Goal: Transaction & Acquisition: Purchase product/service

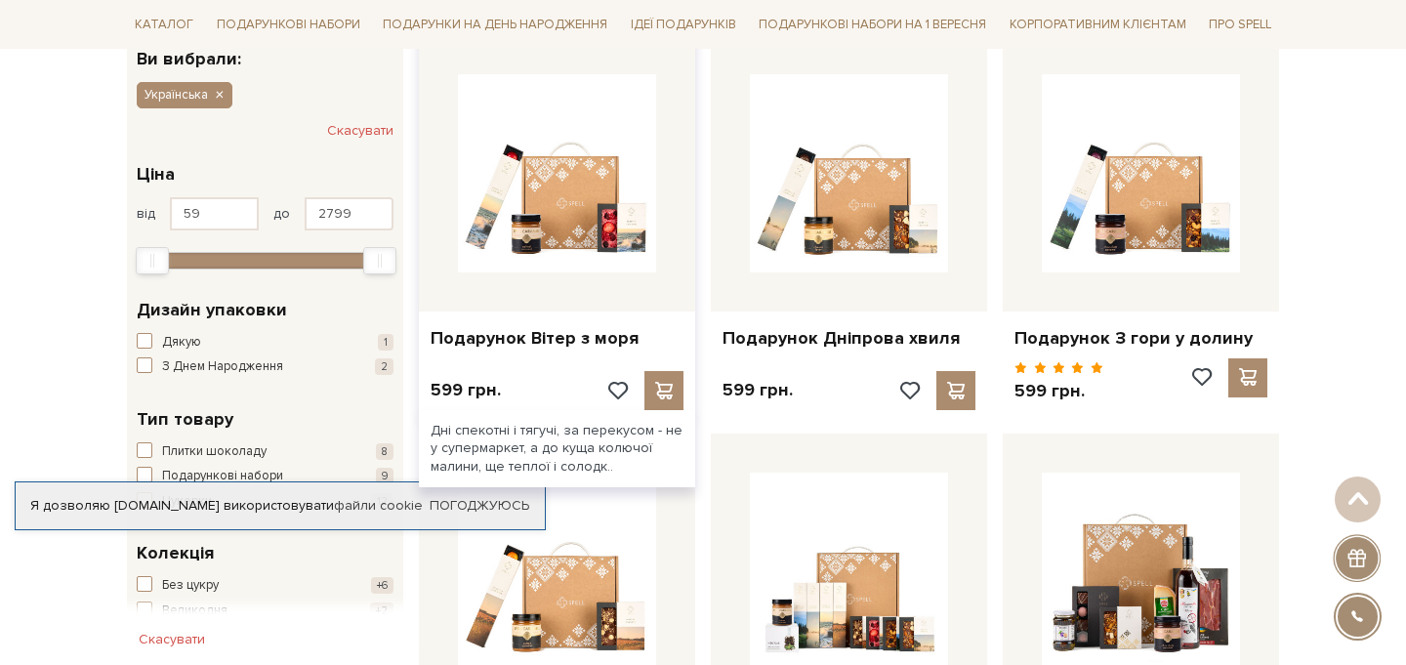
scroll to position [353, 0]
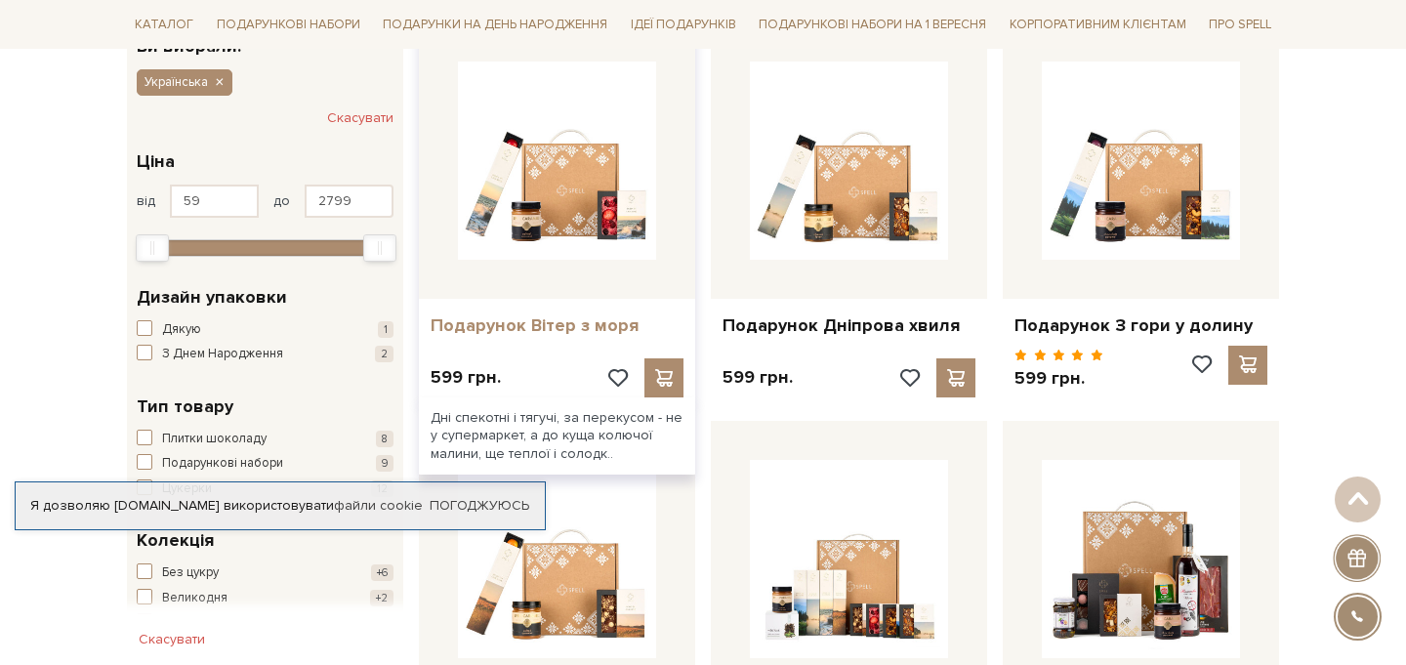
click at [549, 322] on link "Подарунок Вітер з моря" at bounding box center [557, 325] width 253 height 22
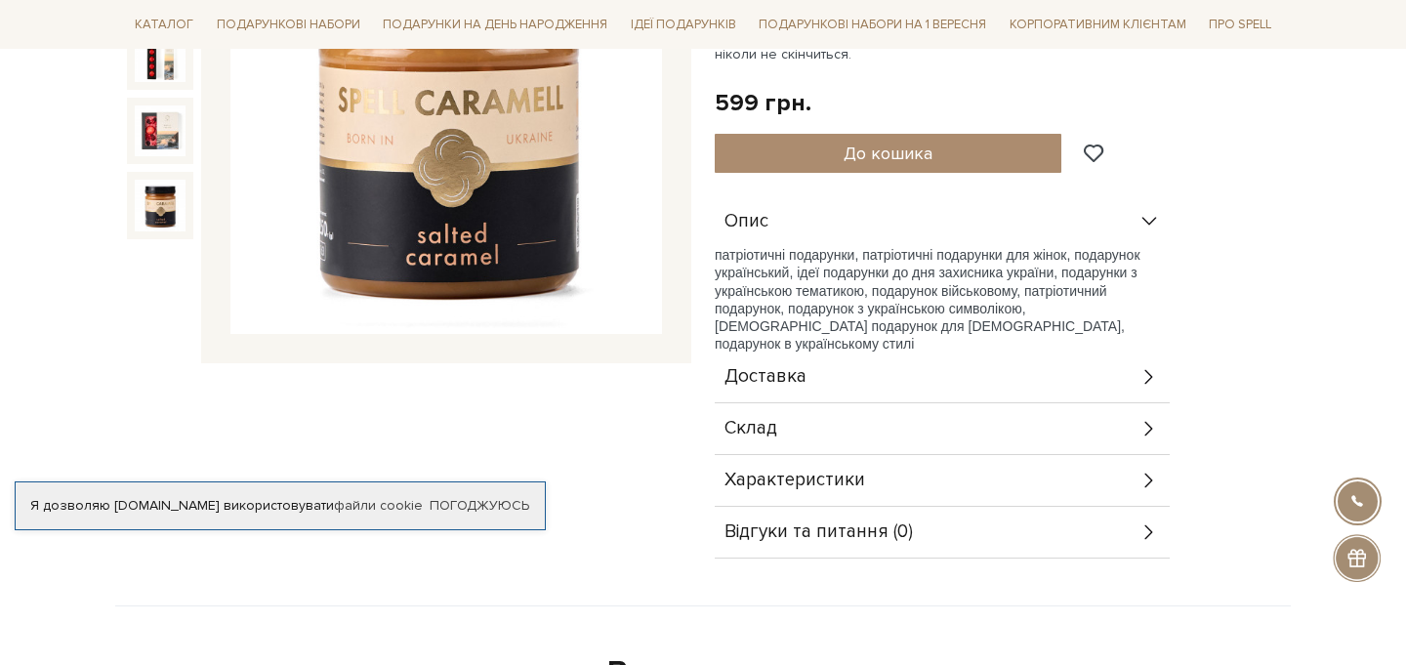
scroll to position [398, 0]
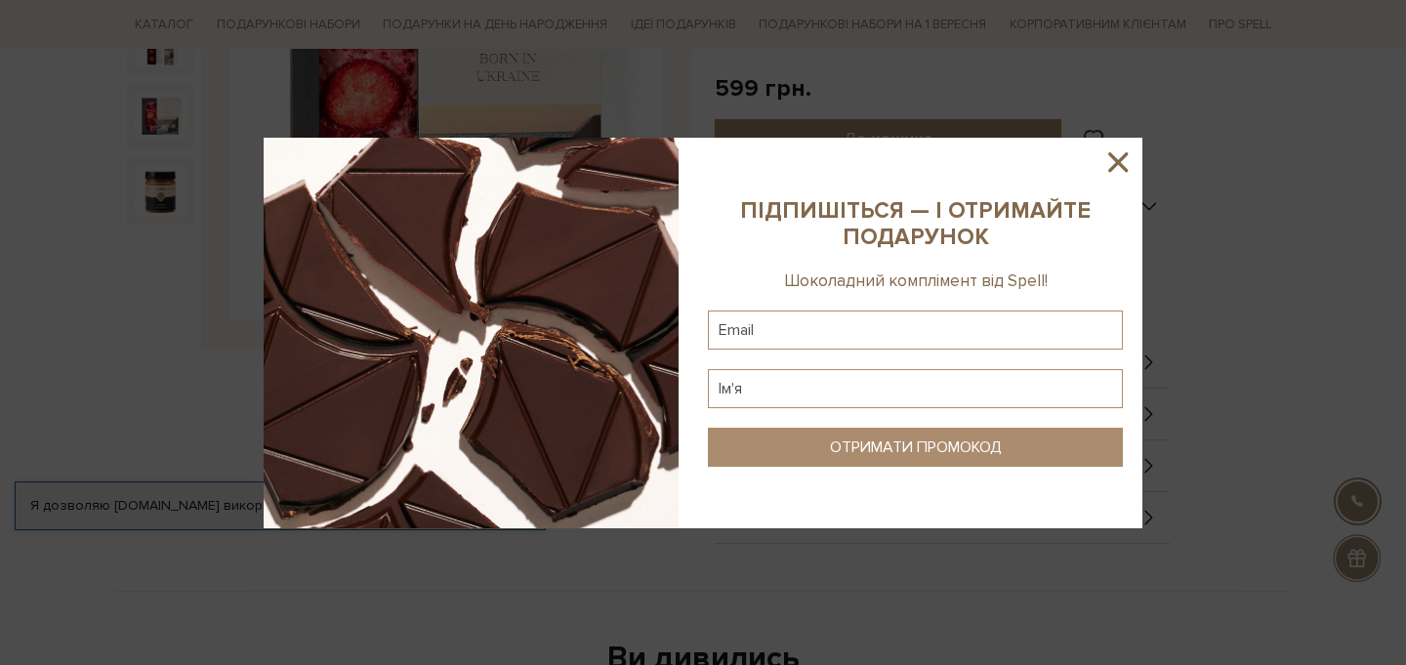
click at [1125, 156] on icon at bounding box center [1118, 162] width 33 height 33
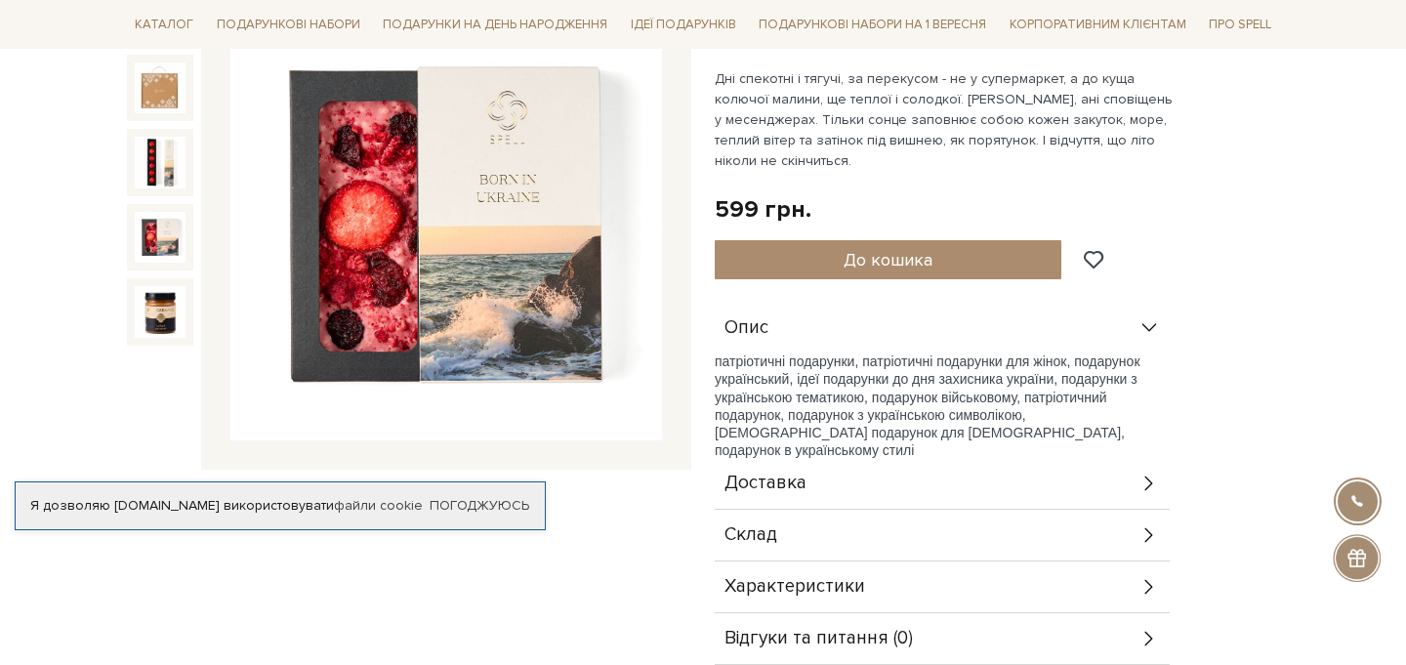
scroll to position [274, 0]
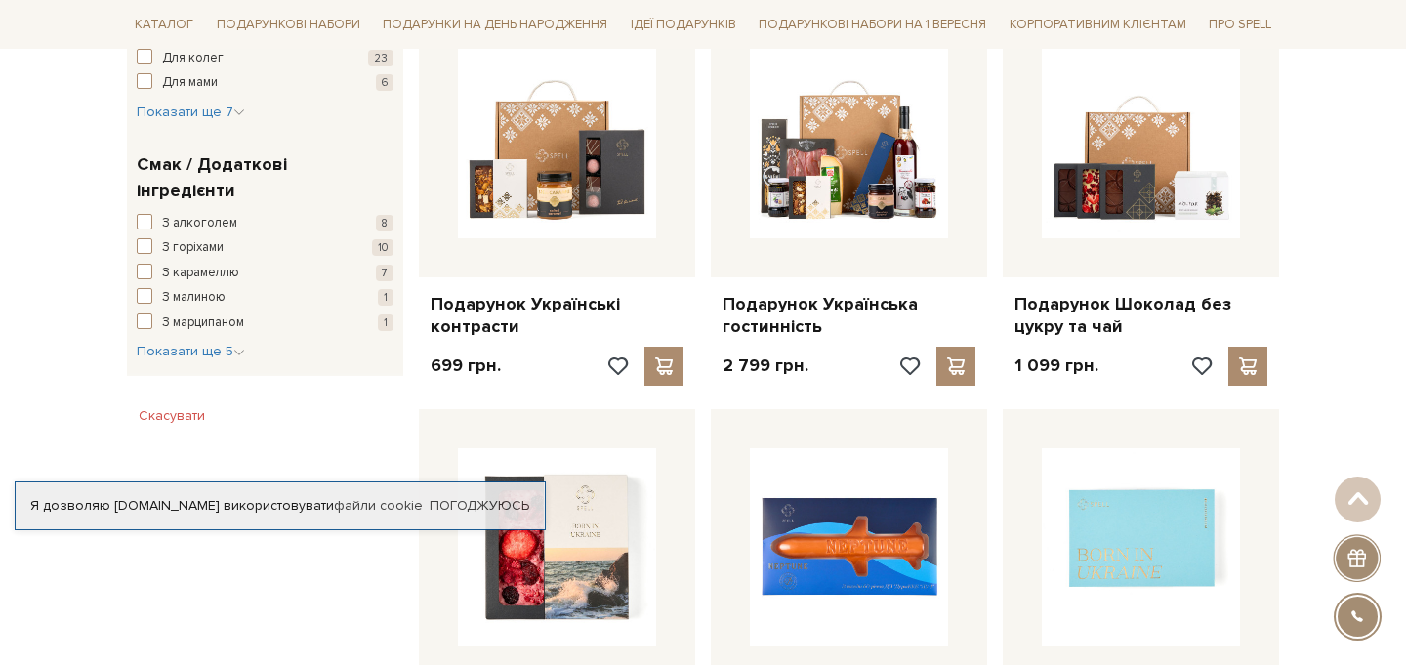
scroll to position [1176, 0]
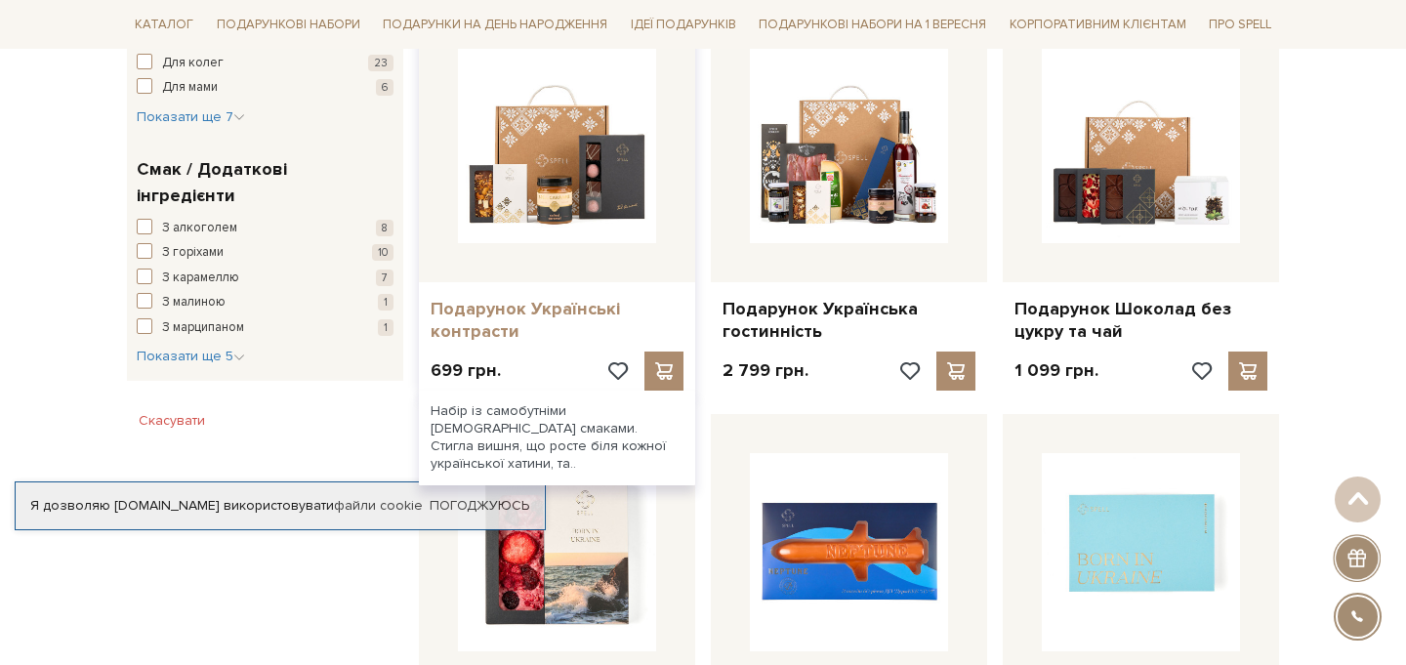
click at [553, 299] on link "Подарунок Українські контрасти" at bounding box center [557, 321] width 253 height 46
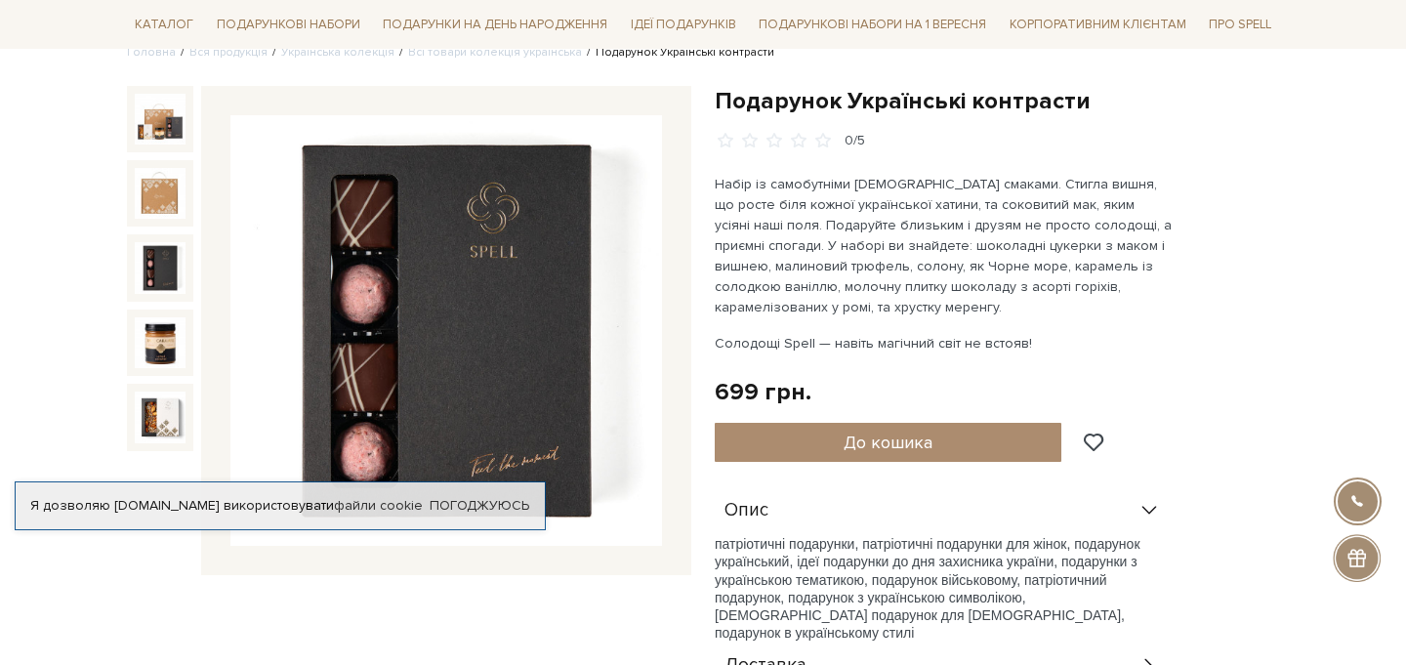
scroll to position [190, 0]
